Goal: Information Seeking & Learning: Learn about a topic

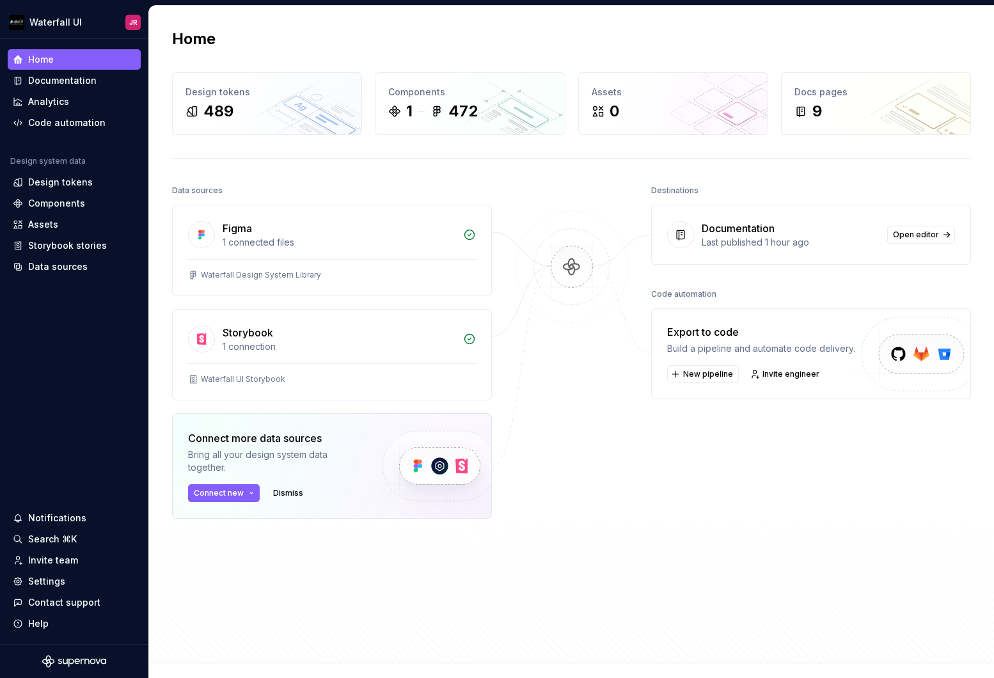
click at [806, 234] on div "Documentation" at bounding box center [791, 228] width 178 height 15
click at [61, 80] on div "Documentation" at bounding box center [62, 80] width 68 height 13
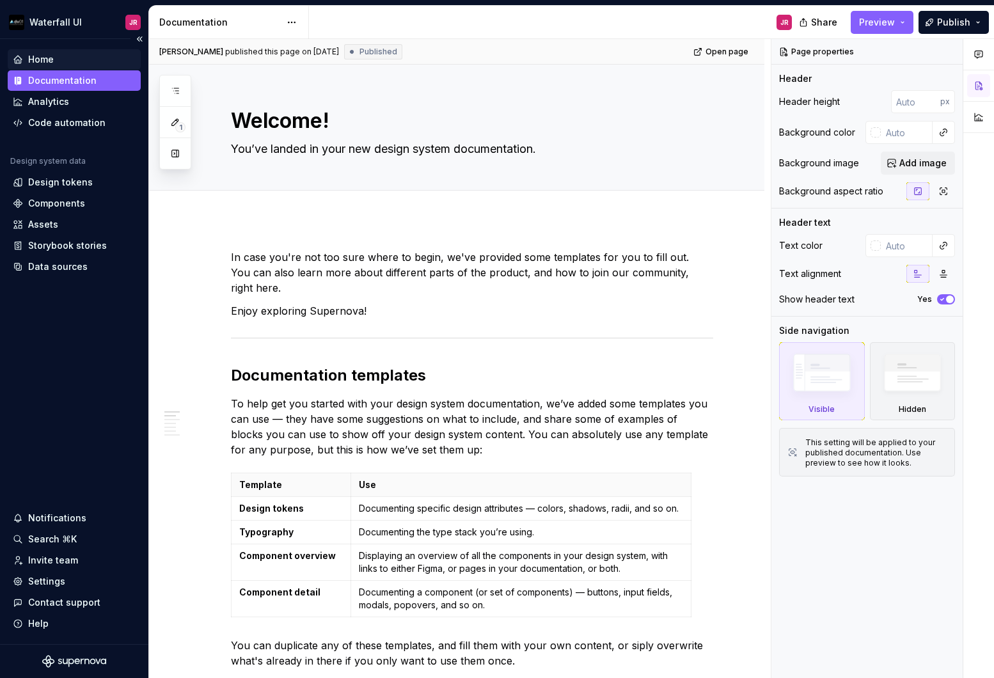
click at [68, 58] on div "Home" at bounding box center [74, 59] width 123 height 13
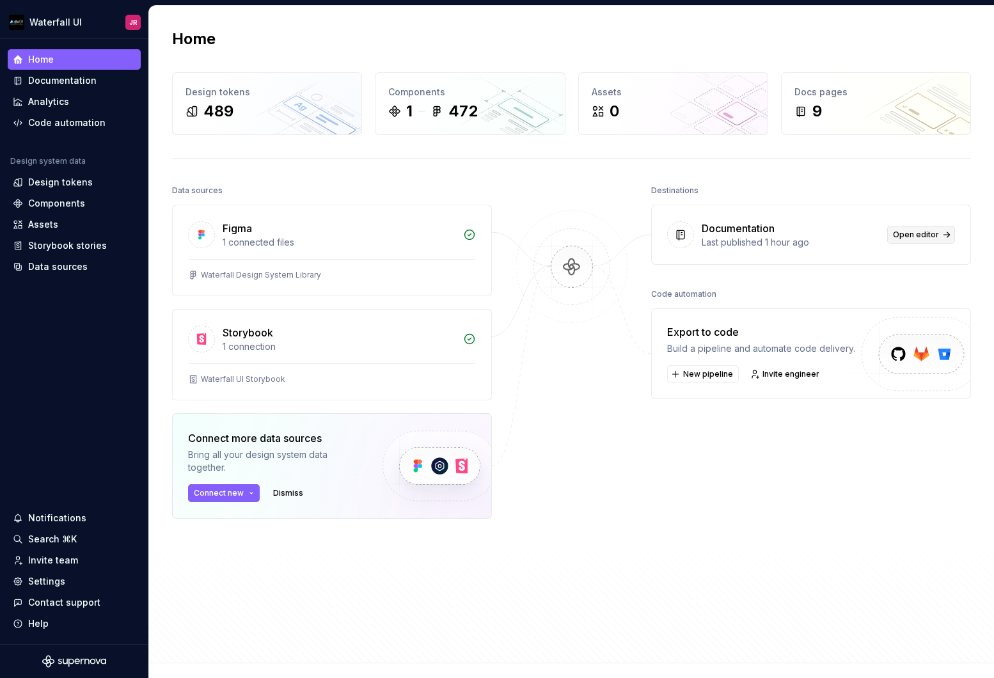
click at [910, 241] on link "Open editor" at bounding box center [922, 235] width 68 height 18
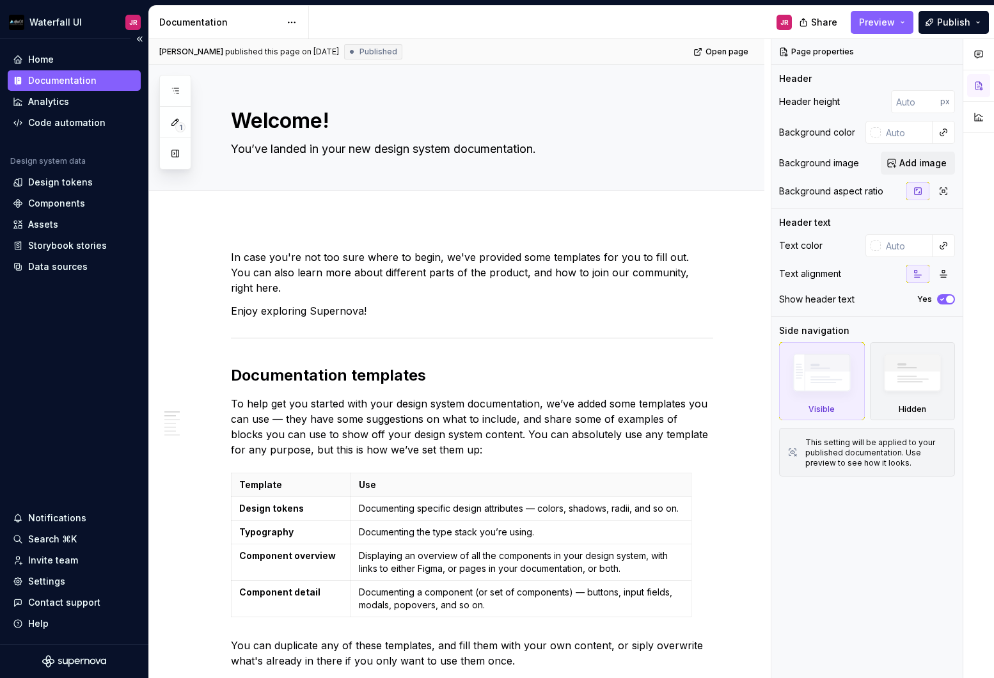
click at [77, 296] on div "Home Documentation Analytics Code automation Design system data Design tokens C…" at bounding box center [74, 341] width 148 height 605
click at [289, 28] on html "Waterfall UI JR Home Documentation Analytics Code automation Design system data…" at bounding box center [497, 339] width 994 height 678
click at [176, 97] on button "button" at bounding box center [175, 90] width 23 height 23
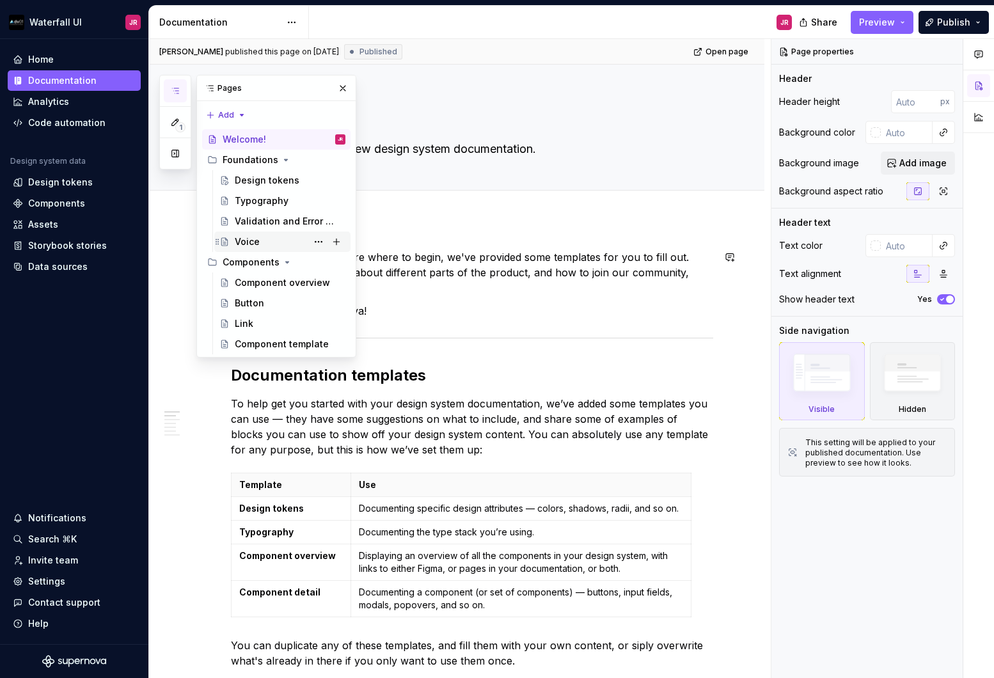
click at [272, 241] on div "Voice" at bounding box center [290, 242] width 111 height 18
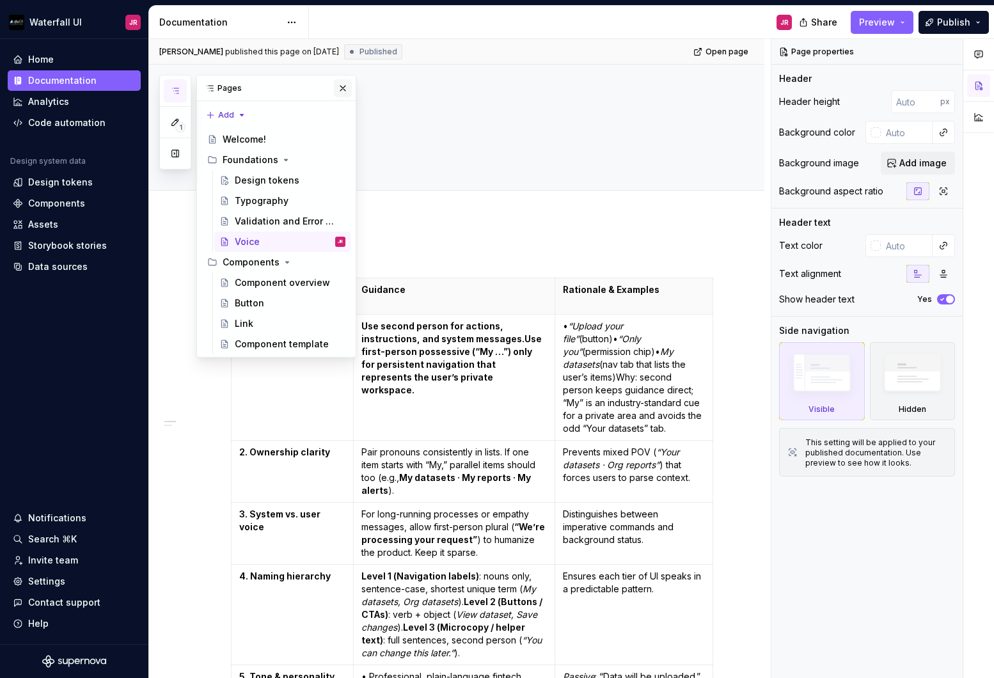
click at [337, 92] on button "button" at bounding box center [343, 88] width 18 height 18
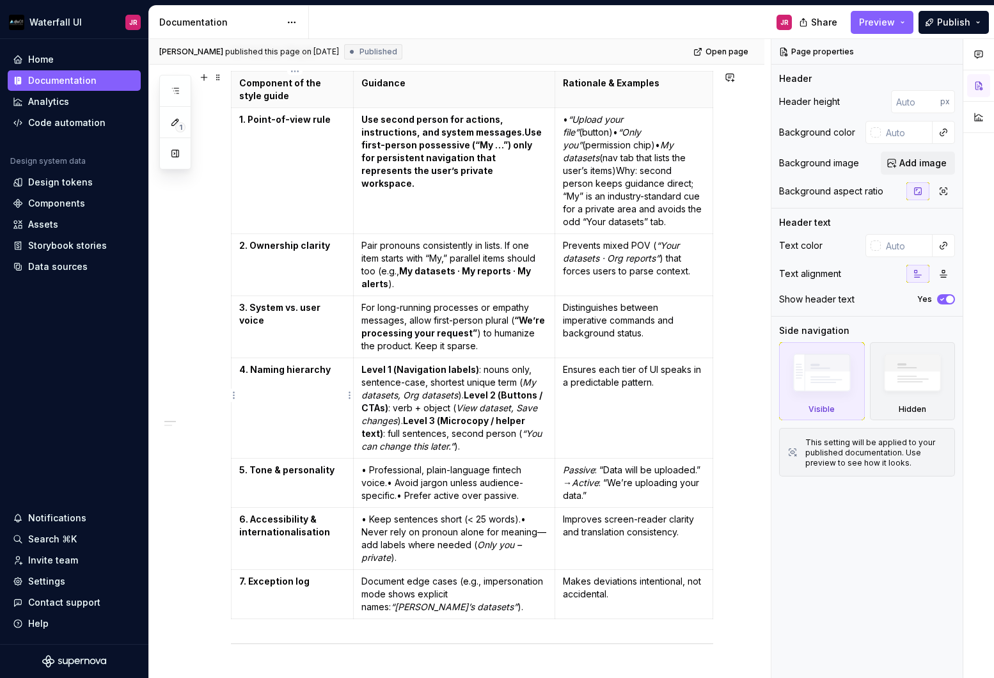
scroll to position [199, 0]
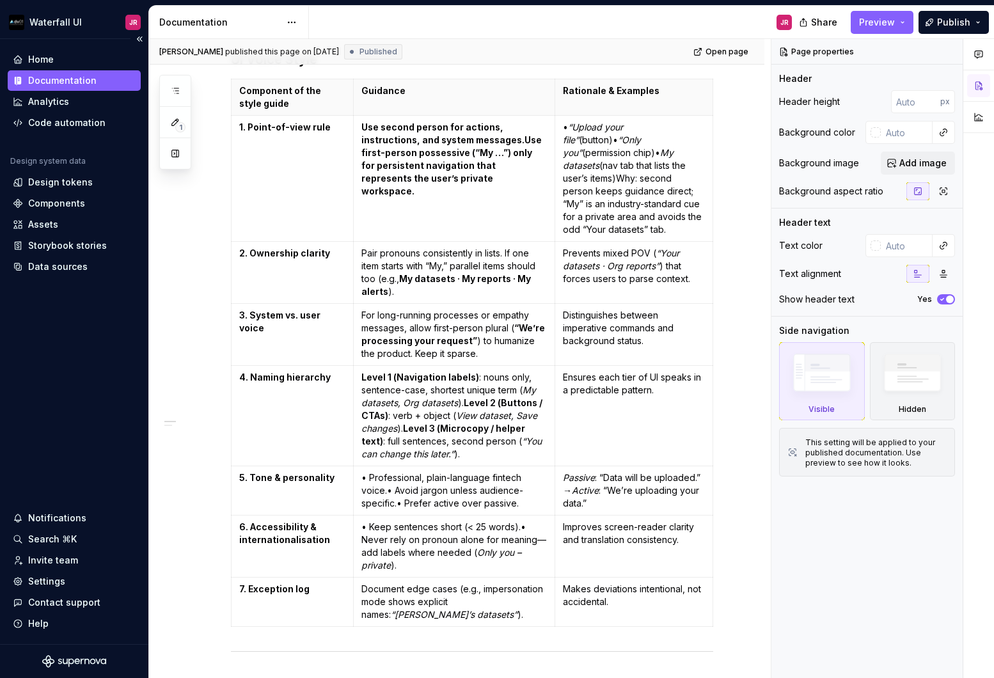
type textarea "*"
